Goal: Task Accomplishment & Management: Manage account settings

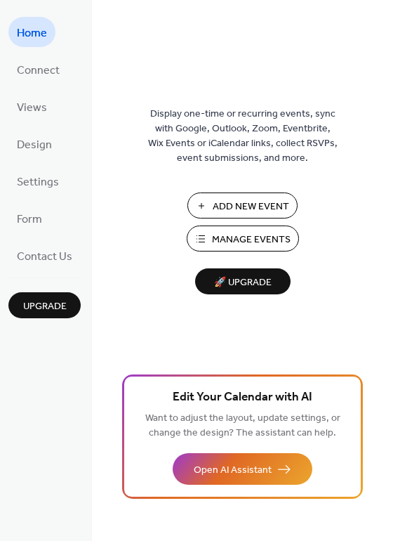
click at [286, 240] on span "Manage Events" at bounding box center [251, 239] width 79 height 15
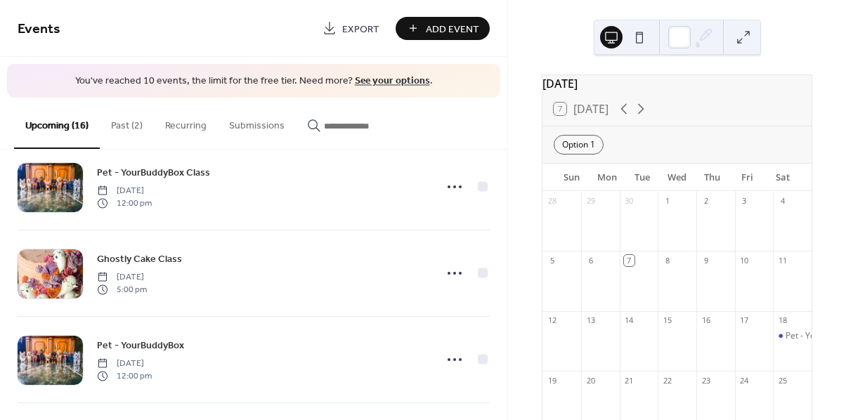
scroll to position [104, 0]
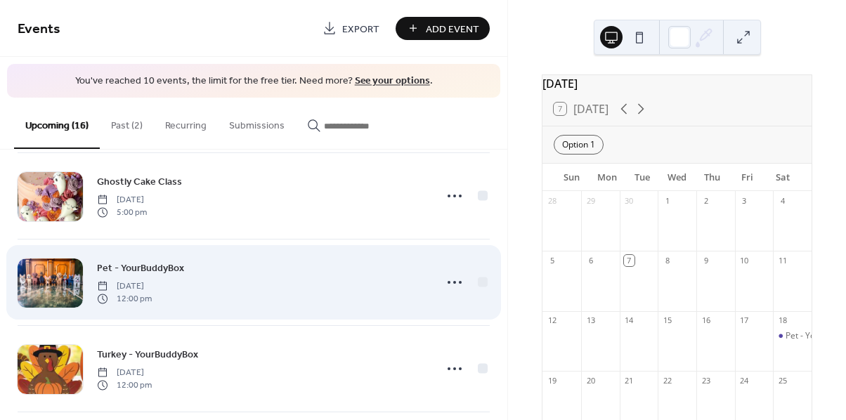
click at [139, 267] on span "Pet - YourBuddyBox" at bounding box center [140, 268] width 87 height 15
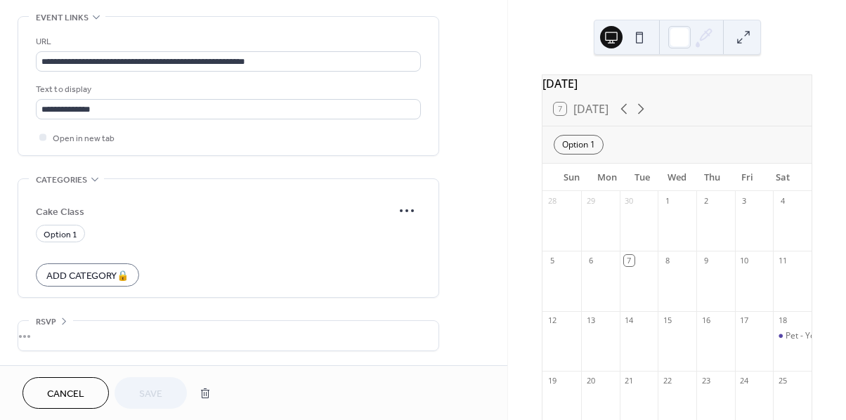
scroll to position [777, 0]
click at [96, 389] on button "Cancel" at bounding box center [65, 393] width 86 height 32
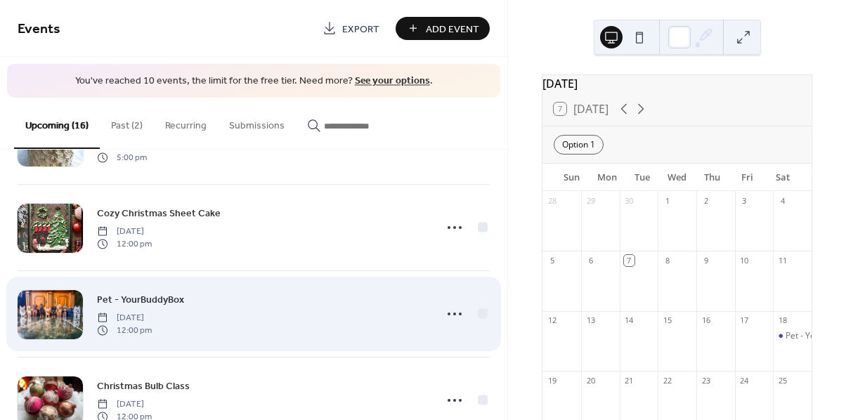
scroll to position [1129, 0]
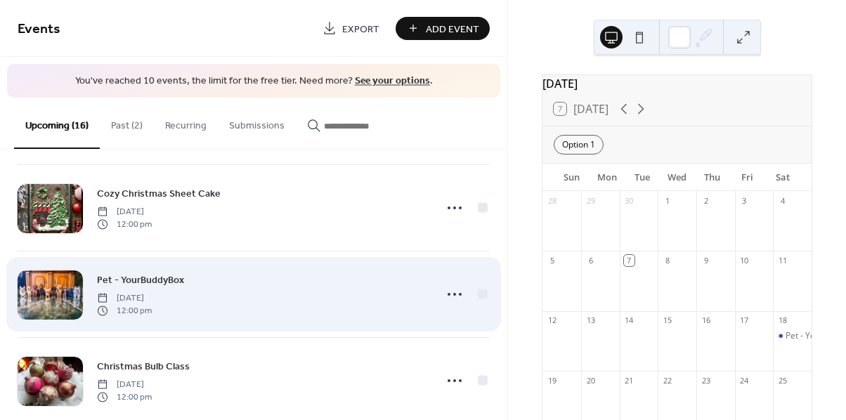
click at [174, 278] on span "Pet - YourBuddyBox" at bounding box center [140, 279] width 87 height 15
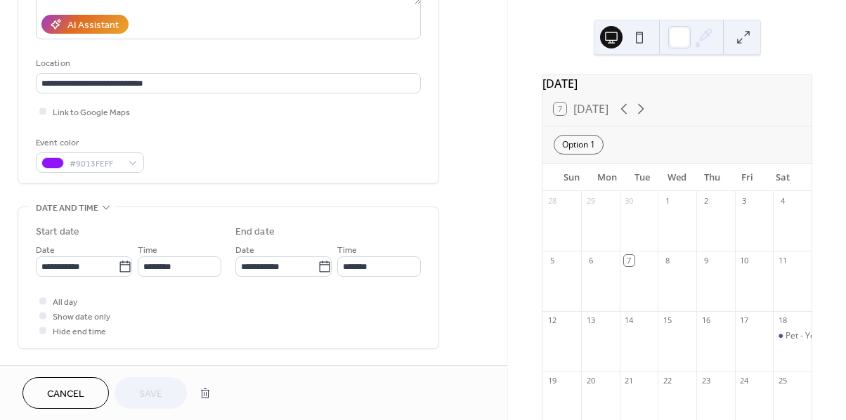
scroll to position [252, 0]
